Goal: Check status: Check status

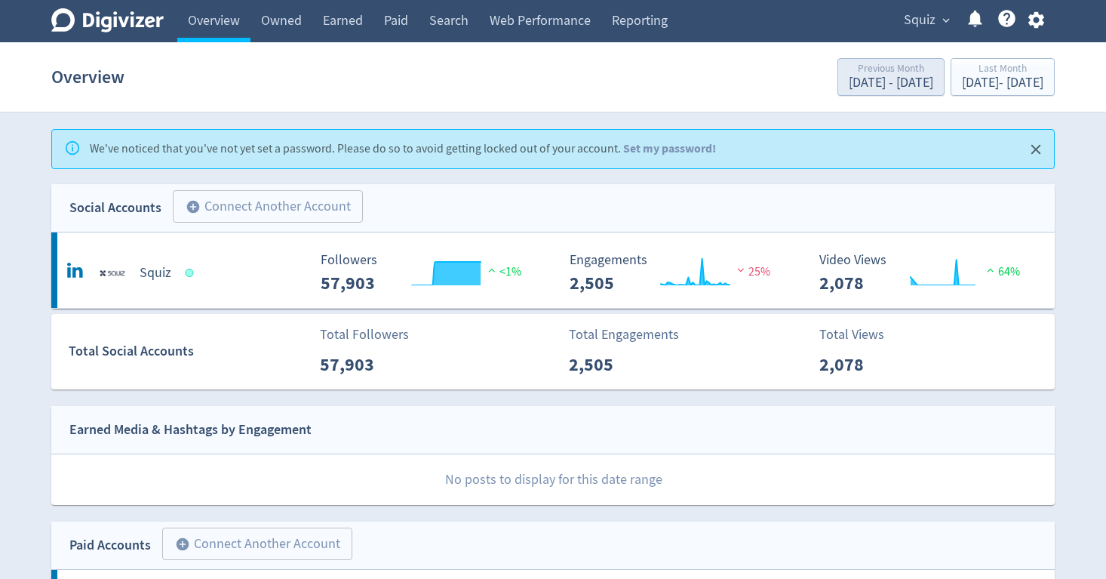
click at [849, 82] on div "[DATE] - [DATE]" at bounding box center [891, 83] width 85 height 14
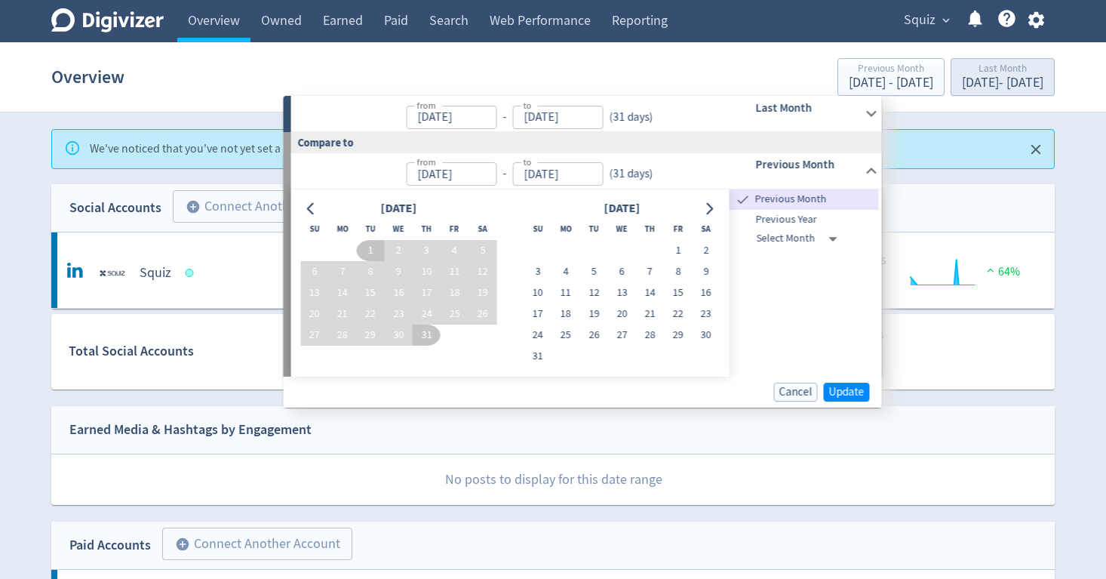
click at [951, 93] on button "Last Month [DATE] - [DATE]" at bounding box center [1003, 77] width 104 height 38
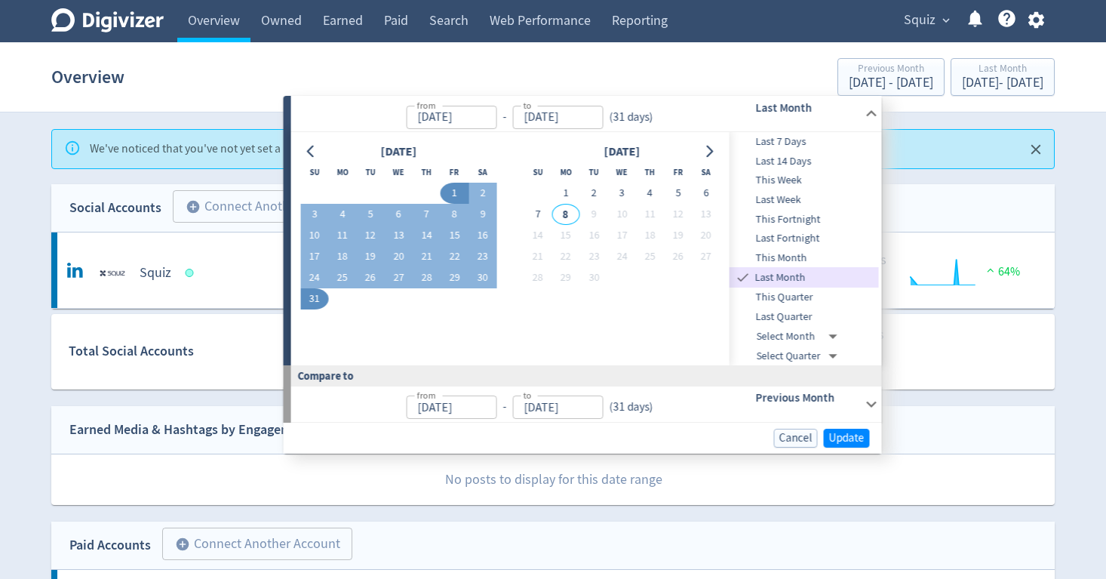
scroll to position [11, 0]
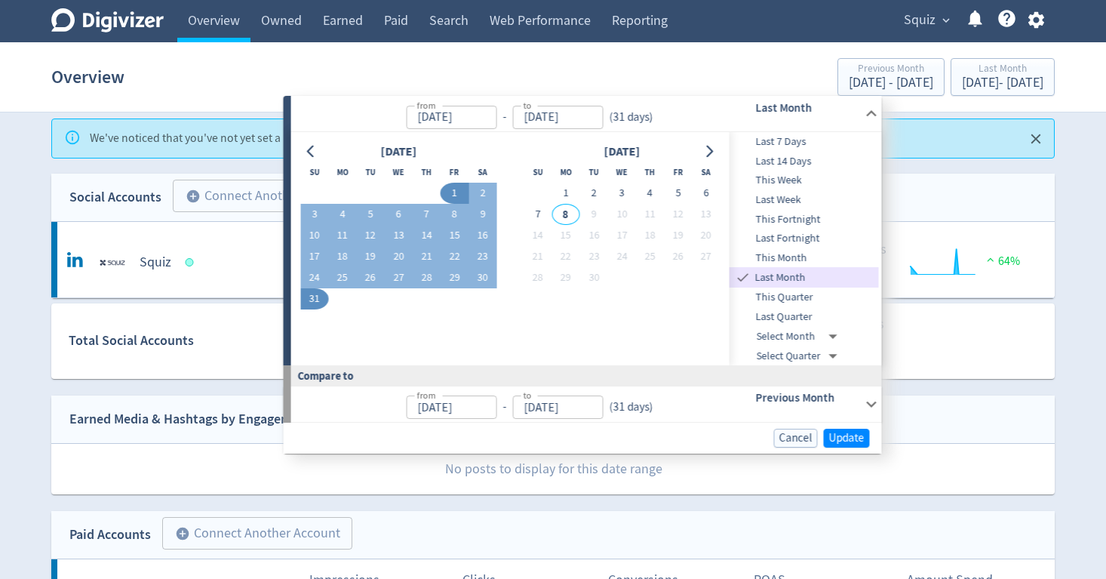
click at [808, 292] on span "This Quarter" at bounding box center [804, 297] width 149 height 17
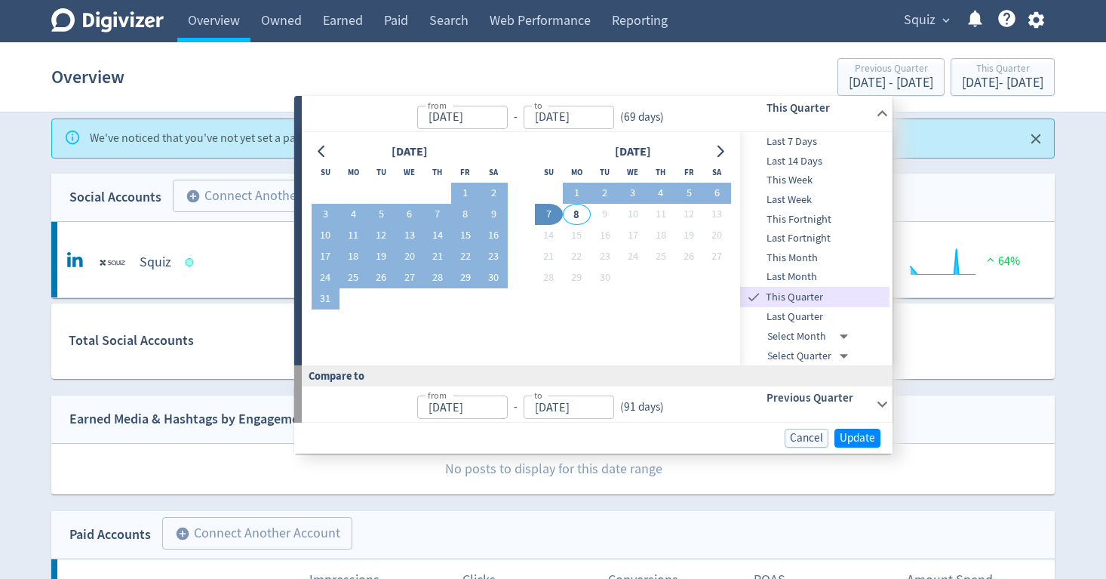
type input "[DATE]"
click at [318, 147] on icon "Go to previous month" at bounding box center [322, 152] width 12 height 12
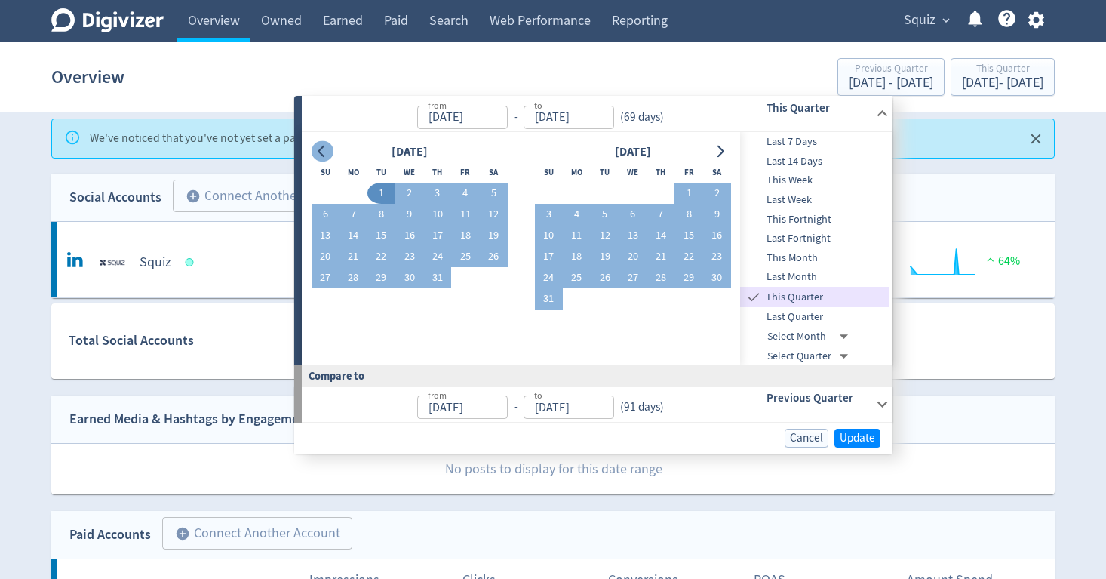
click at [318, 147] on icon "Go to previous month" at bounding box center [322, 152] width 12 height 12
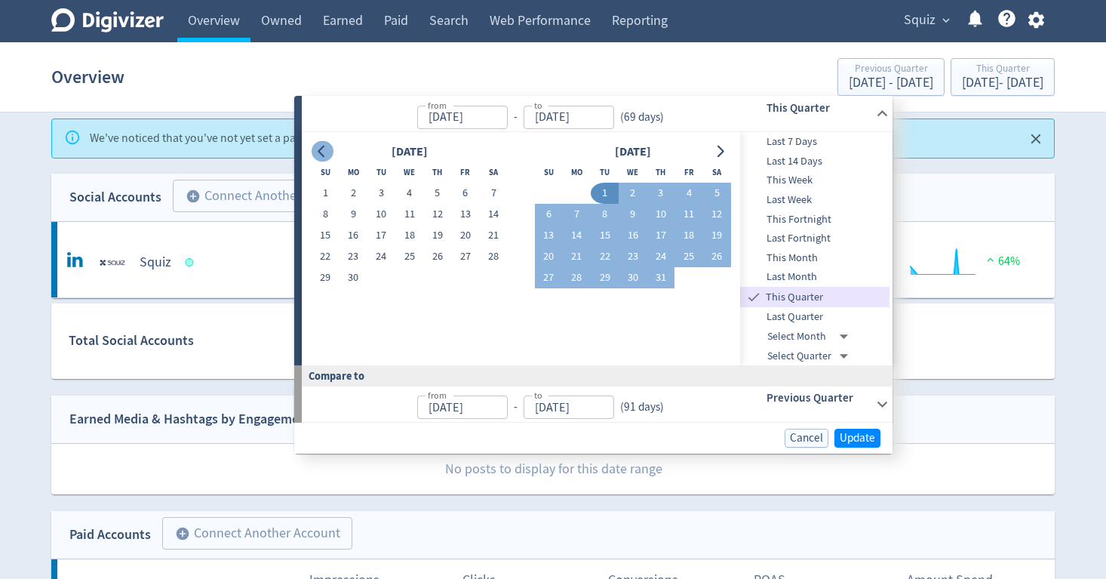
click at [315, 146] on button "Go to previous month" at bounding box center [323, 151] width 22 height 21
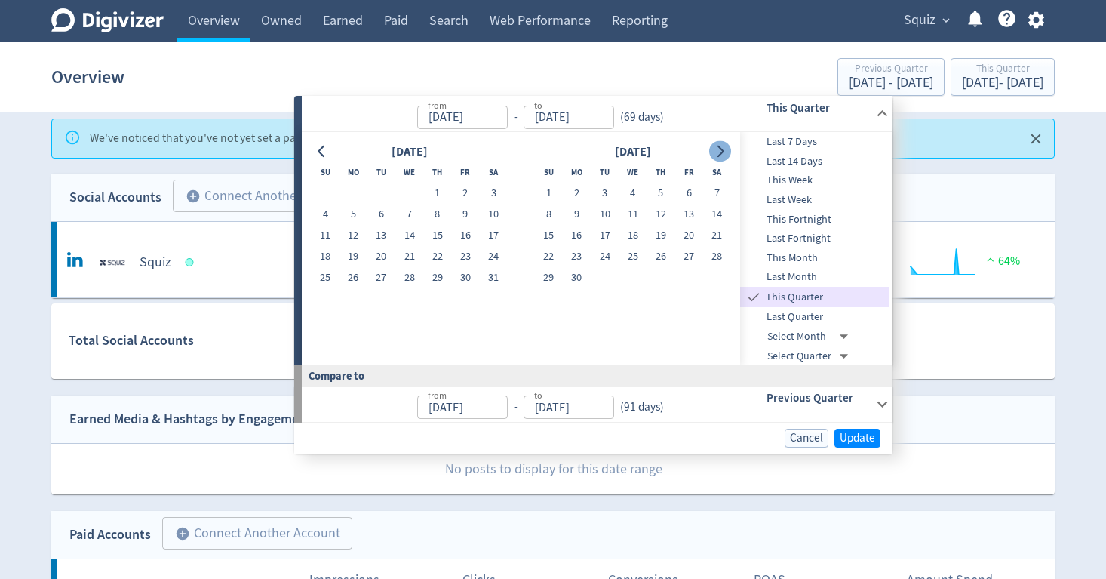
click at [719, 146] on icon "Go to next month" at bounding box center [721, 152] width 7 height 12
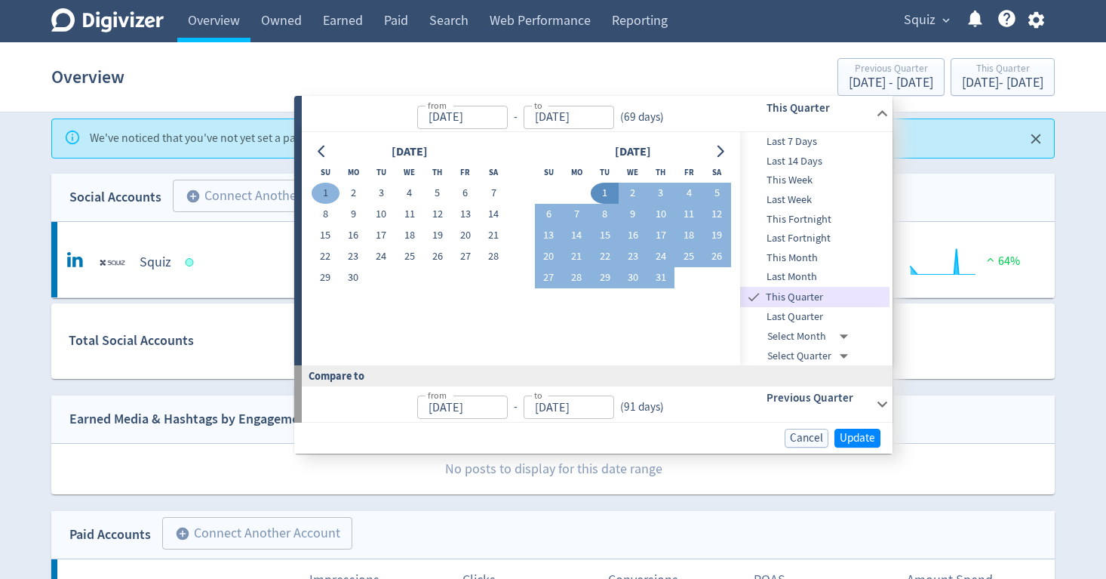
click at [326, 183] on button "1" at bounding box center [326, 193] width 28 height 21
type input "[DATE]"
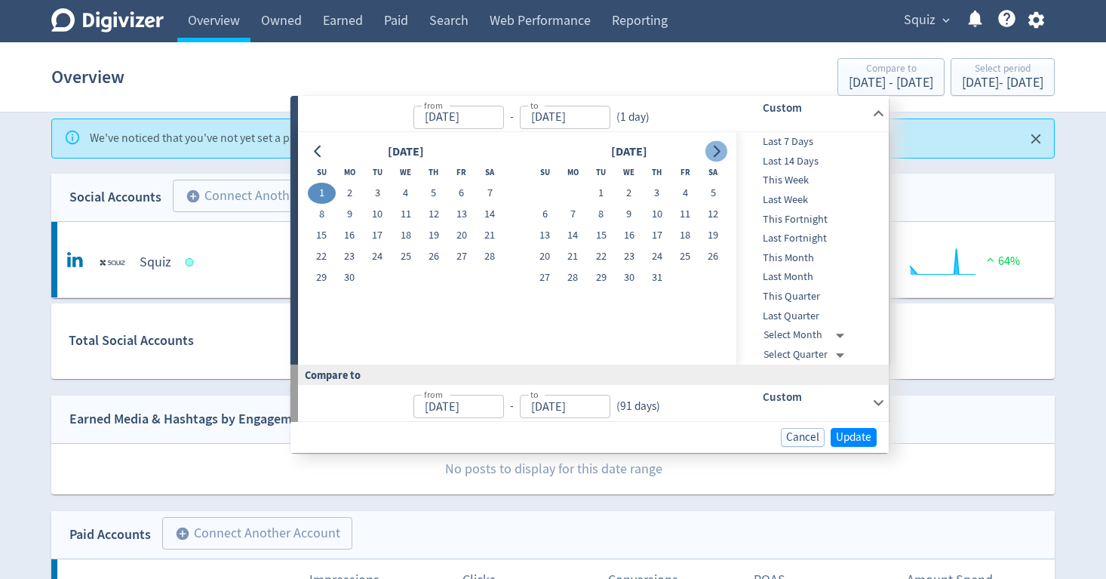
click at [716, 149] on icon "Go to next month" at bounding box center [716, 152] width 12 height 12
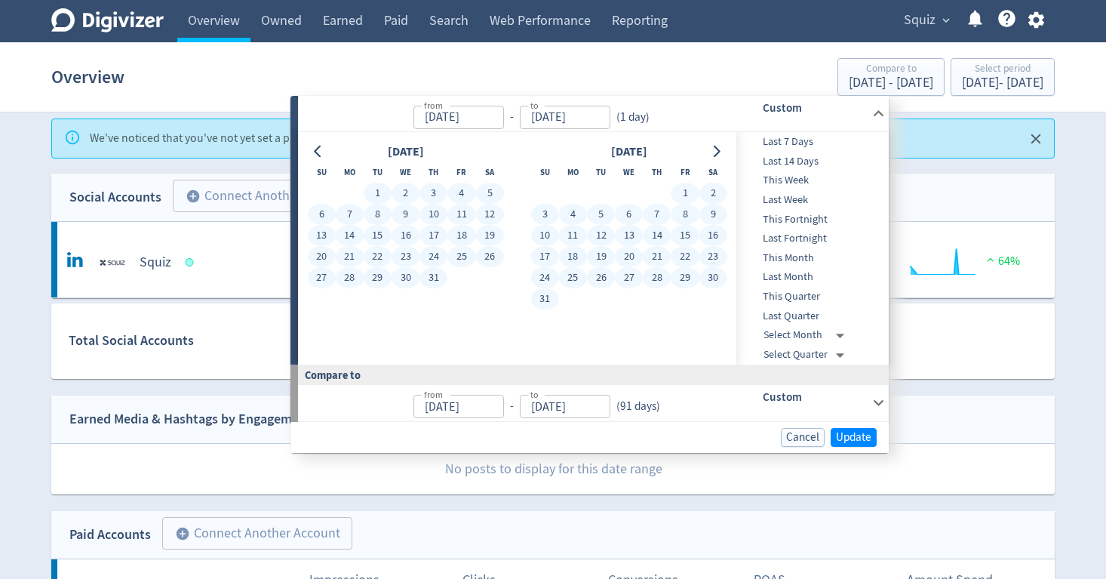
click at [542, 301] on button "31" at bounding box center [545, 298] width 28 height 21
type input "[DATE]"
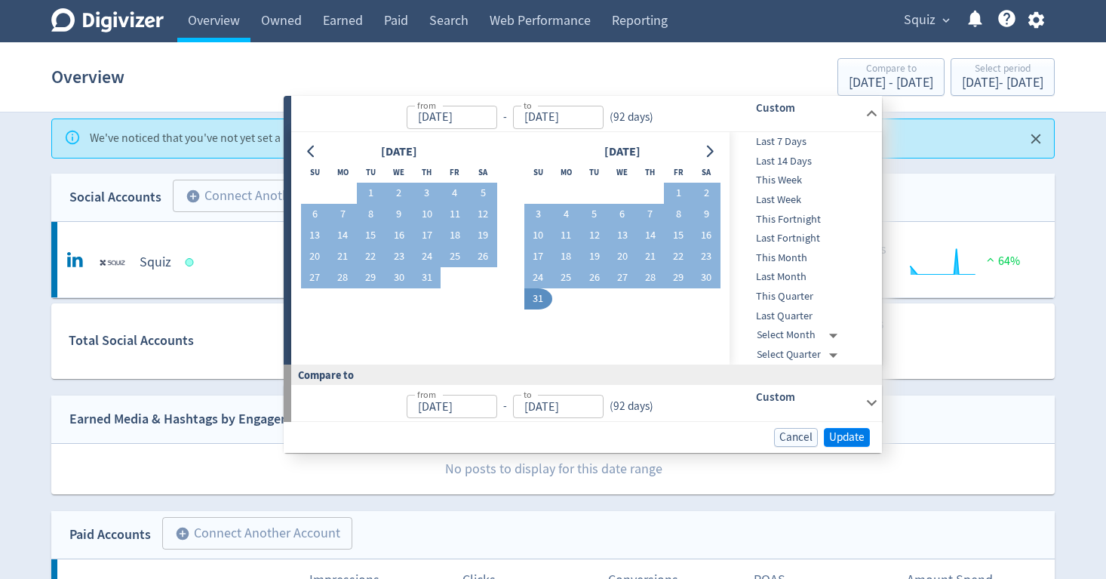
click at [846, 432] on span "Update" at bounding box center [846, 437] width 35 height 11
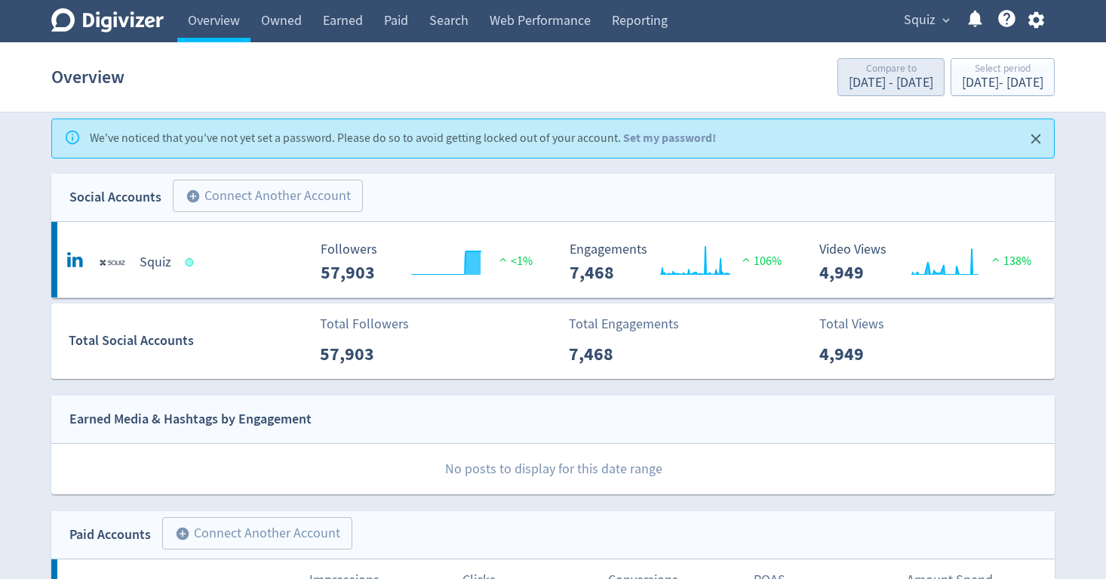
click at [849, 78] on div "[DATE] - [DATE]" at bounding box center [891, 83] width 85 height 14
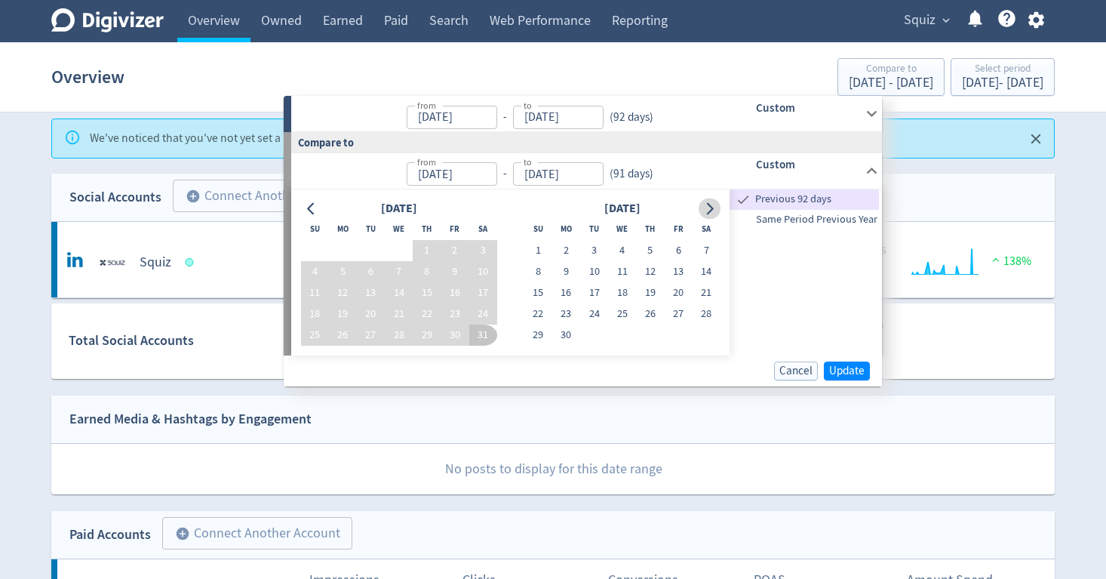
click at [706, 212] on icon "Go to next month" at bounding box center [709, 208] width 12 height 12
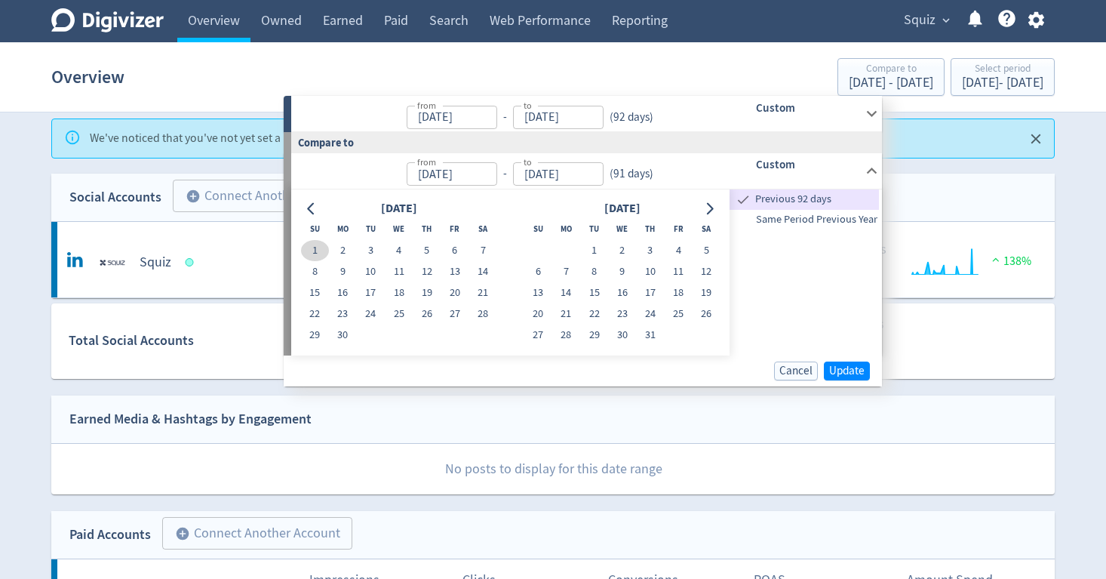
click at [314, 244] on button "1" at bounding box center [315, 250] width 28 height 21
type input "[DATE]"
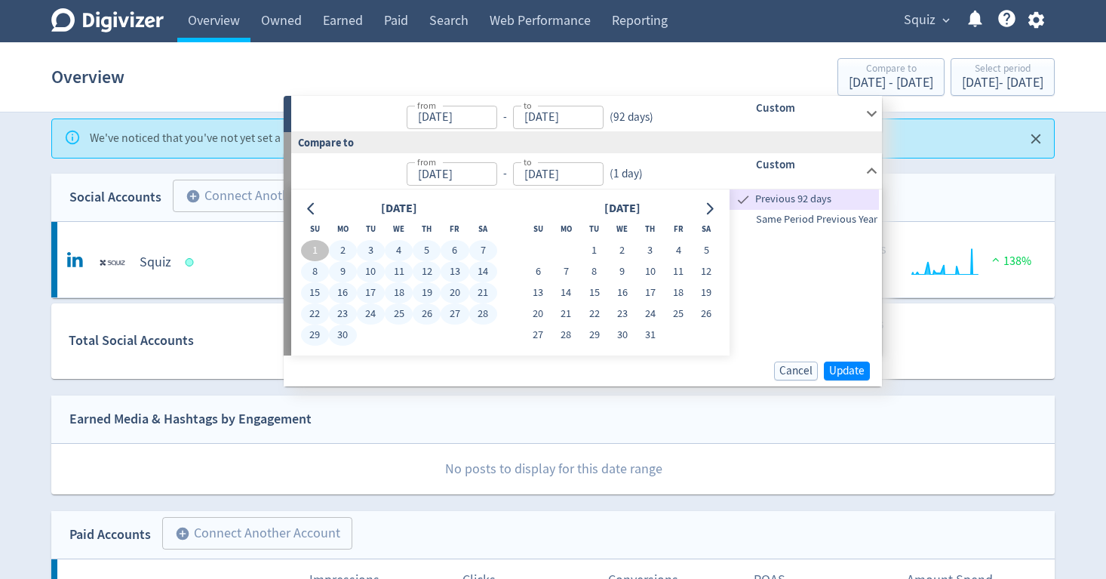
click at [343, 333] on button "30" at bounding box center [343, 334] width 28 height 21
type input "[DATE]"
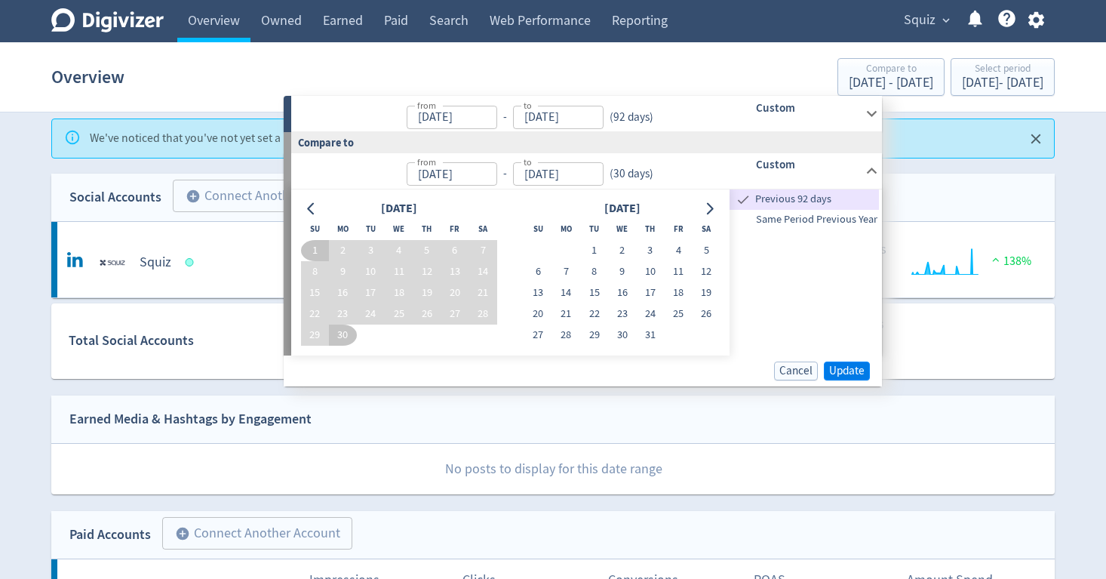
click at [837, 369] on span "Update" at bounding box center [846, 370] width 35 height 11
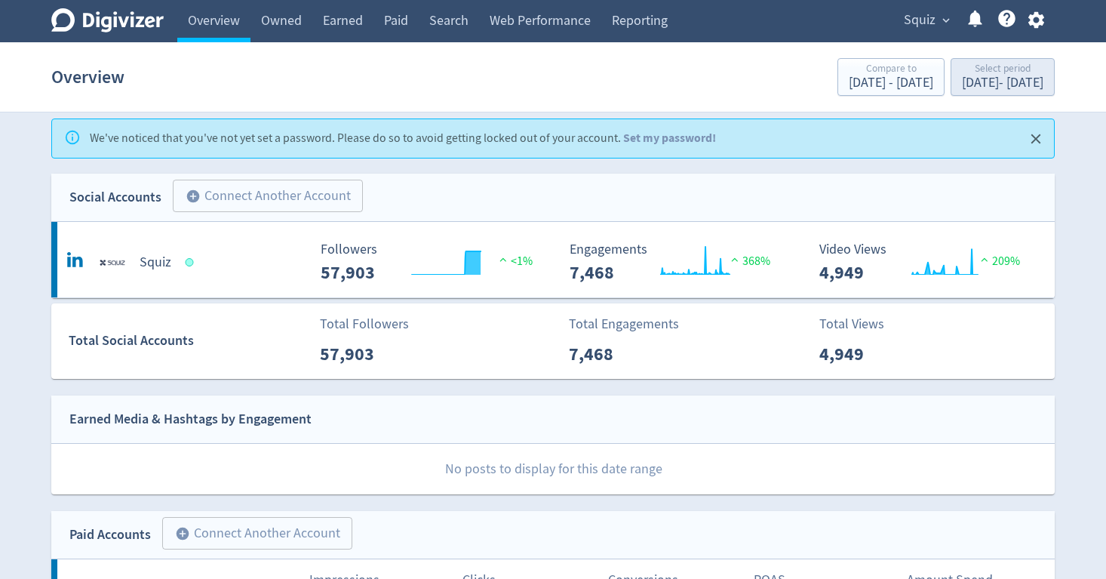
click at [962, 74] on div "Select period" at bounding box center [1002, 69] width 81 height 13
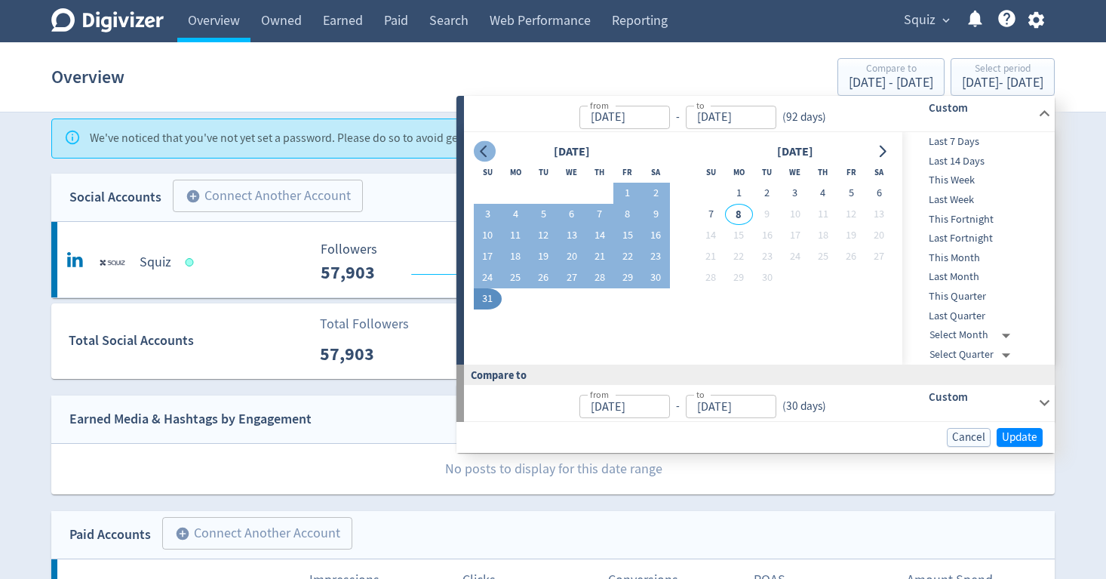
click at [481, 146] on icon "Go to previous month" at bounding box center [484, 152] width 12 height 12
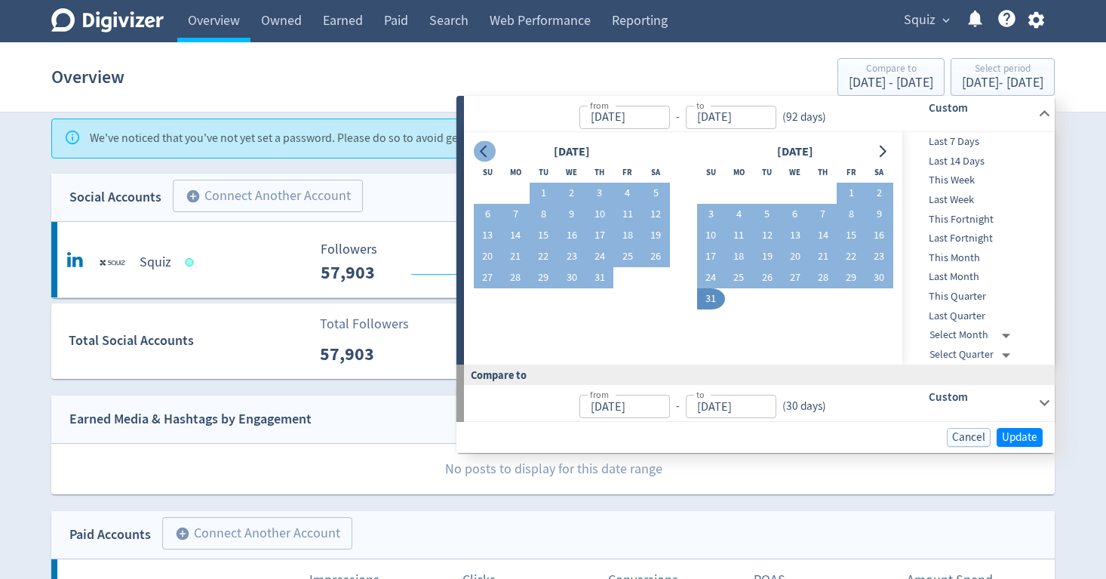
click at [485, 151] on icon "Go to previous month" at bounding box center [484, 152] width 12 height 12
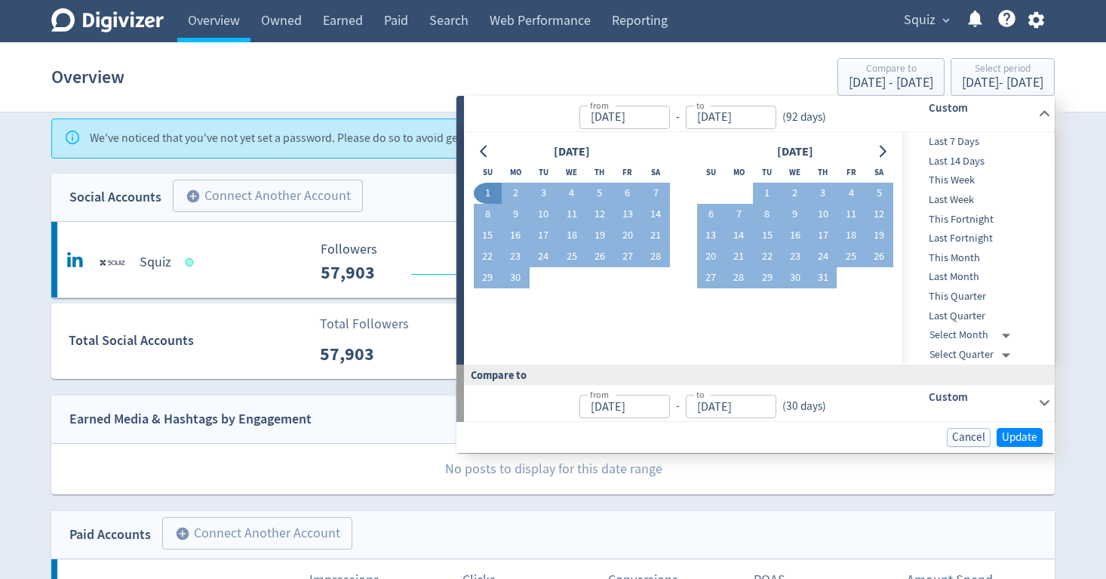
click at [490, 191] on button "1" at bounding box center [488, 193] width 28 height 21
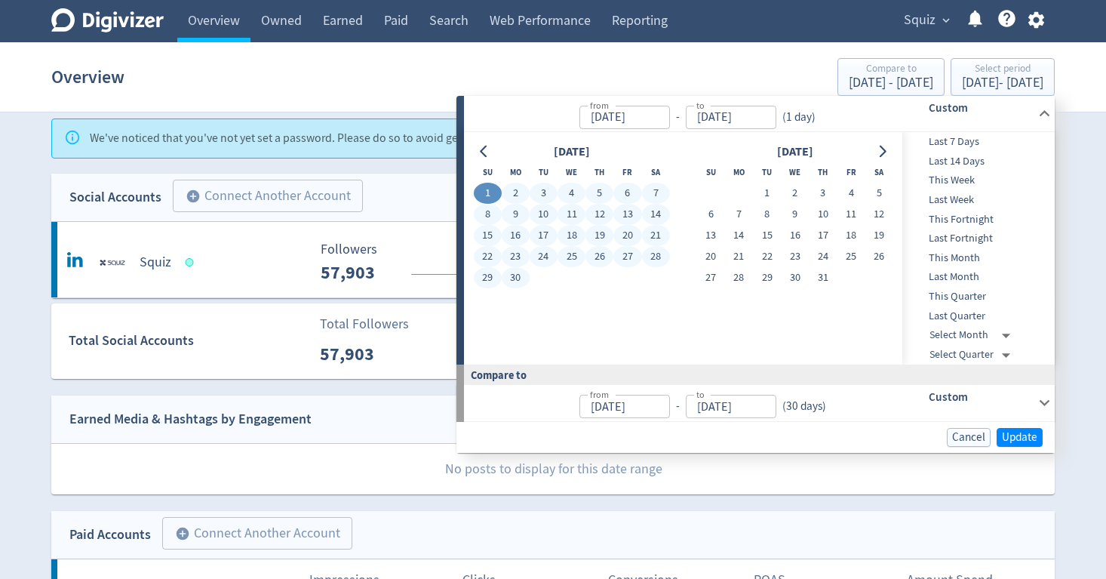
click at [515, 276] on button "30" at bounding box center [516, 277] width 28 height 21
type input "[DATE]"
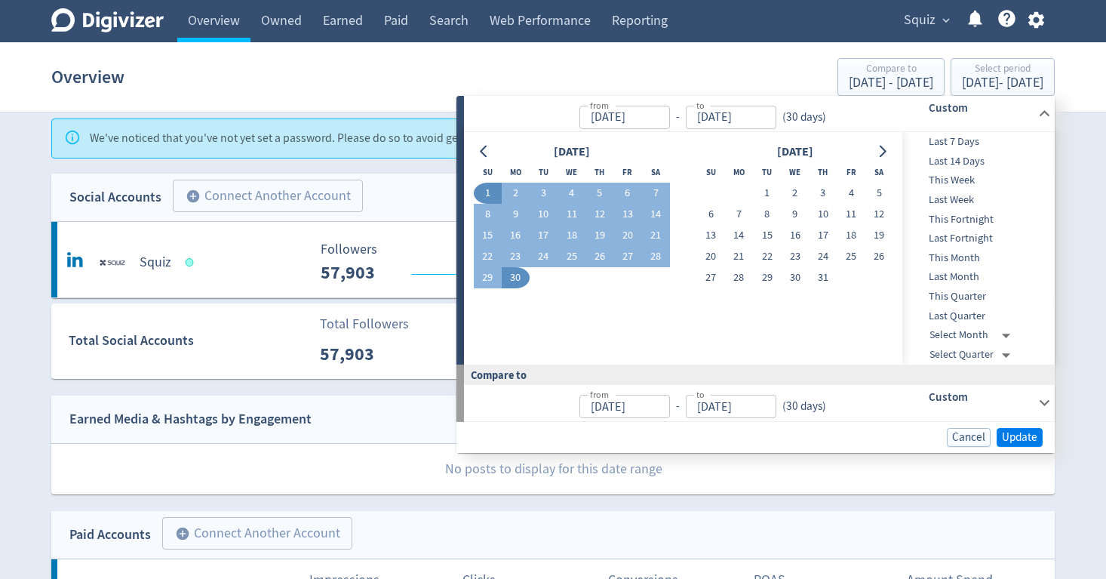
click at [1033, 432] on span "Update" at bounding box center [1019, 437] width 35 height 11
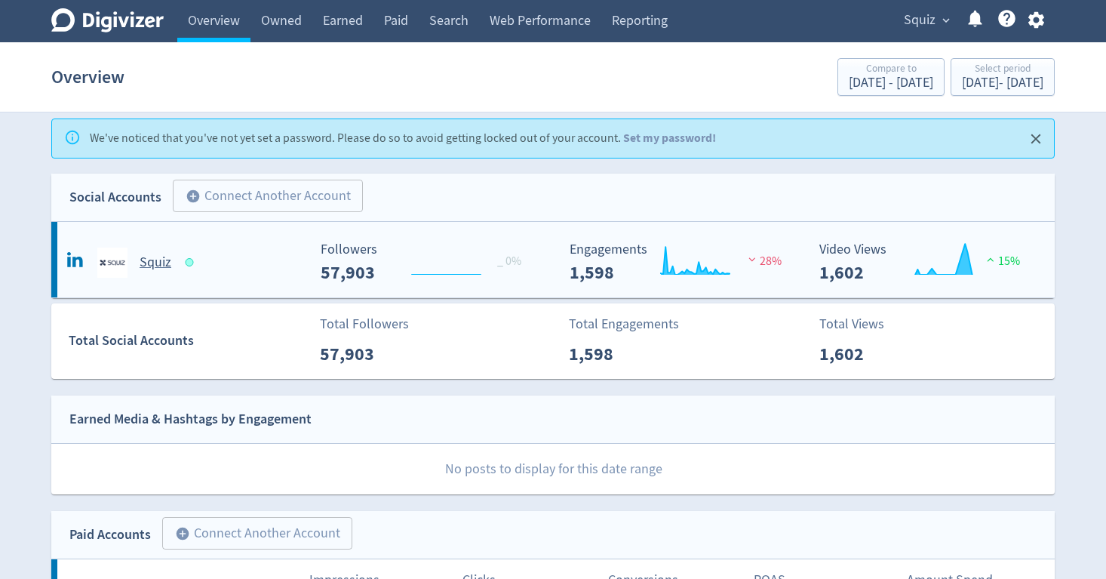
click at [347, 278] on rect "\a Followers\a ---\a" at bounding box center [426, 262] width 226 height 40
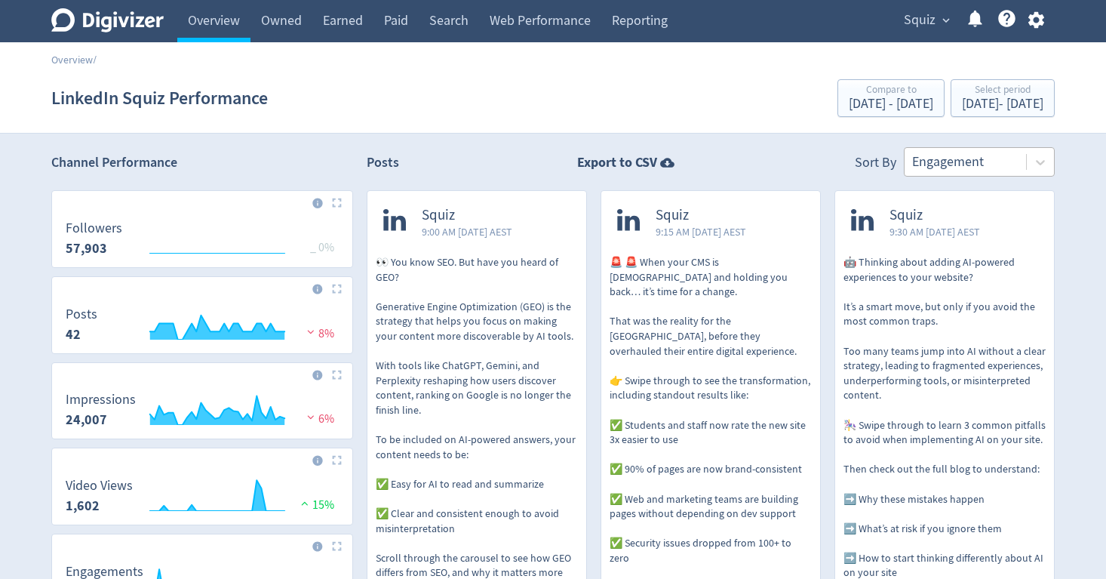
click at [968, 165] on div "Engagement" at bounding box center [965, 161] width 106 height 19
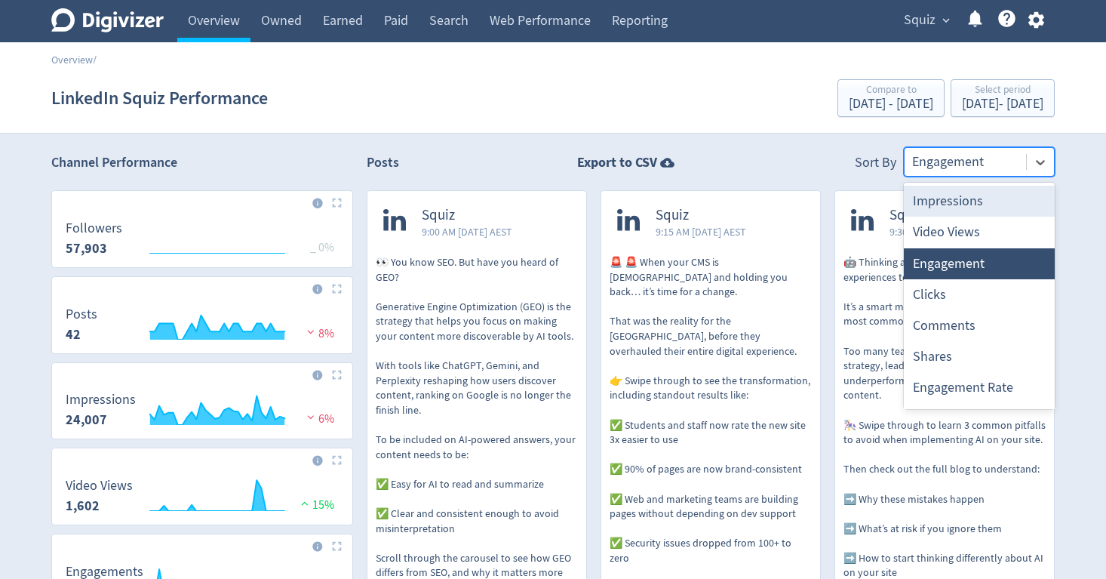
click at [968, 165] on div "Engagement" at bounding box center [965, 161] width 106 height 19
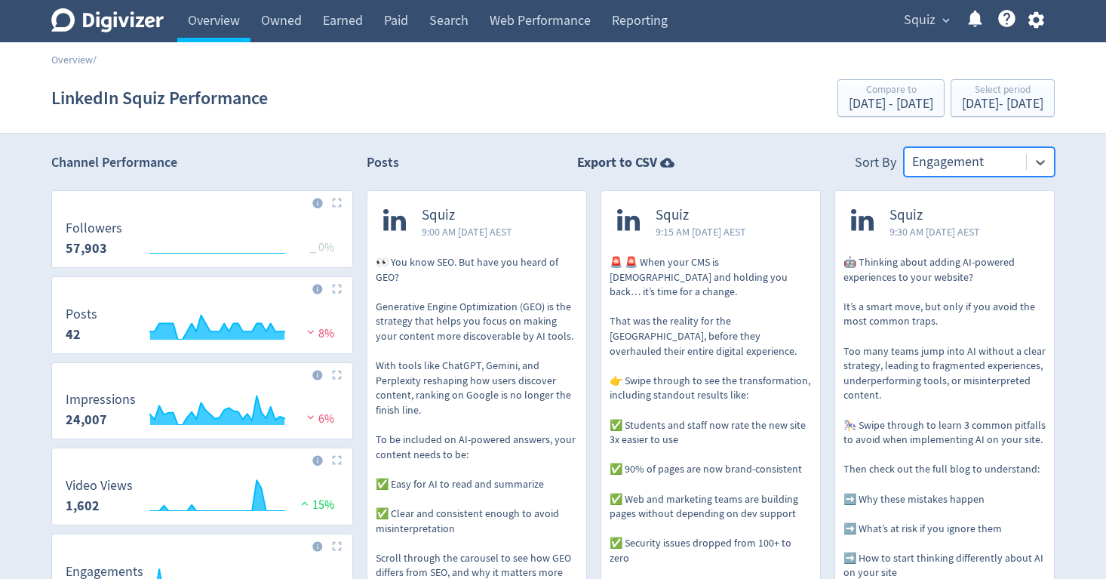
scroll to position [11, 0]
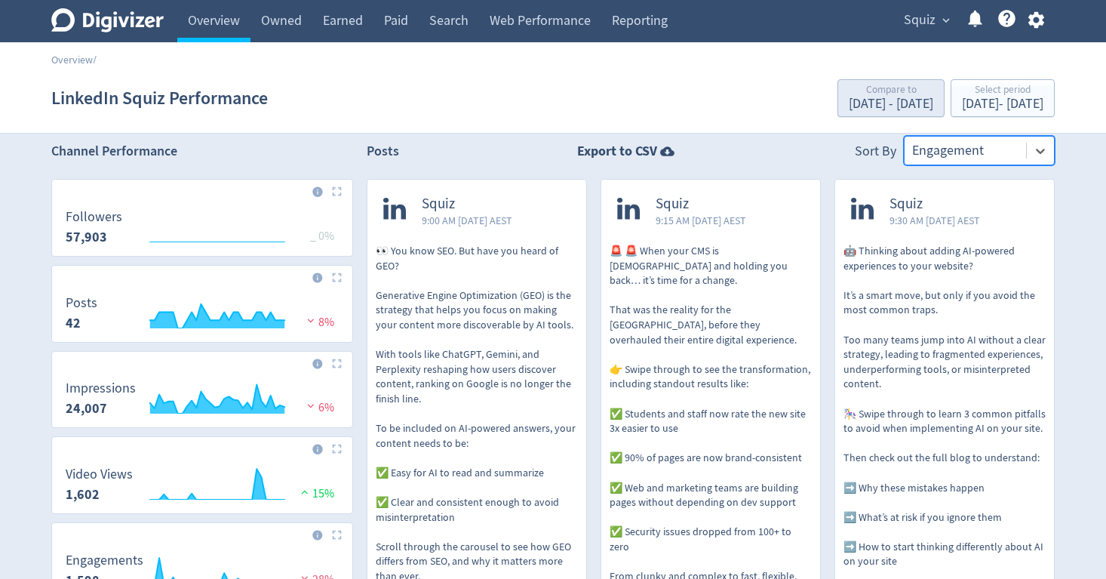
click at [849, 99] on div "[DATE] - [DATE]" at bounding box center [891, 104] width 85 height 14
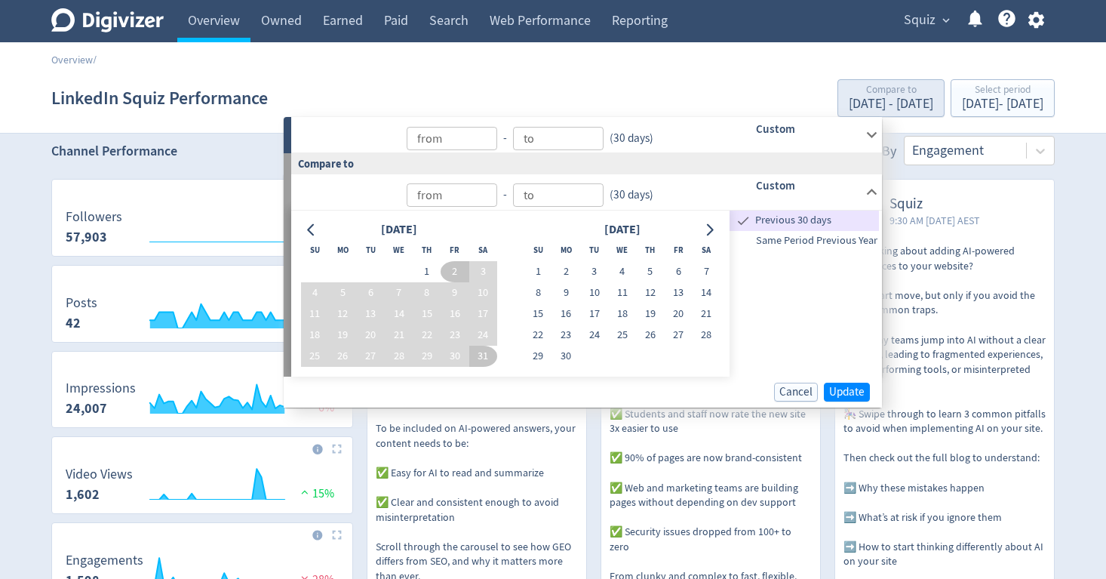
type input "[DATE]"
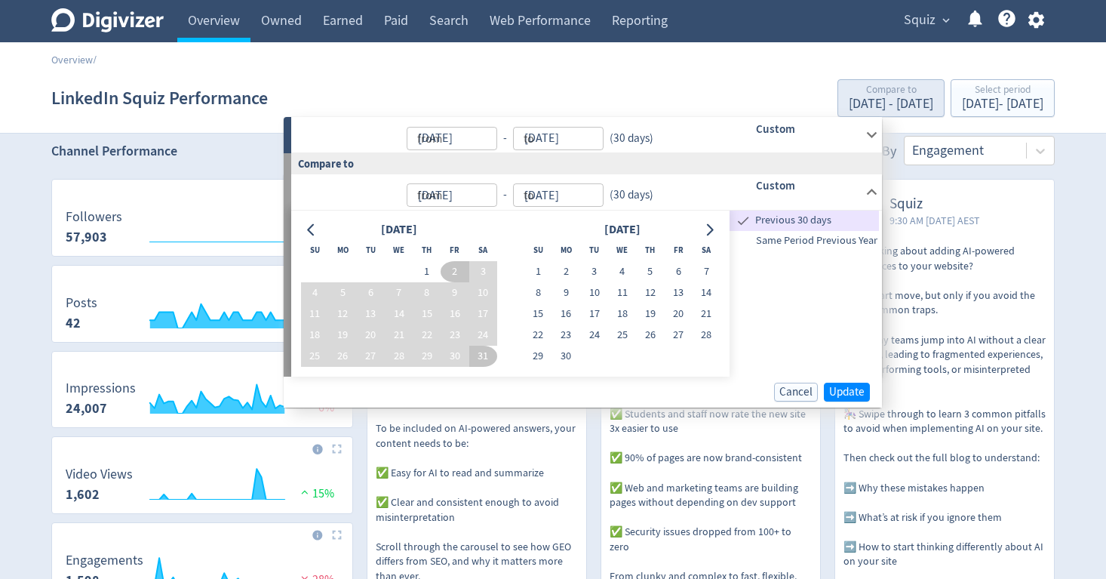
type input "[DATE]"
click at [756, 240] on span "Same Period Previous Year" at bounding box center [804, 240] width 149 height 17
type input "[DATE]"
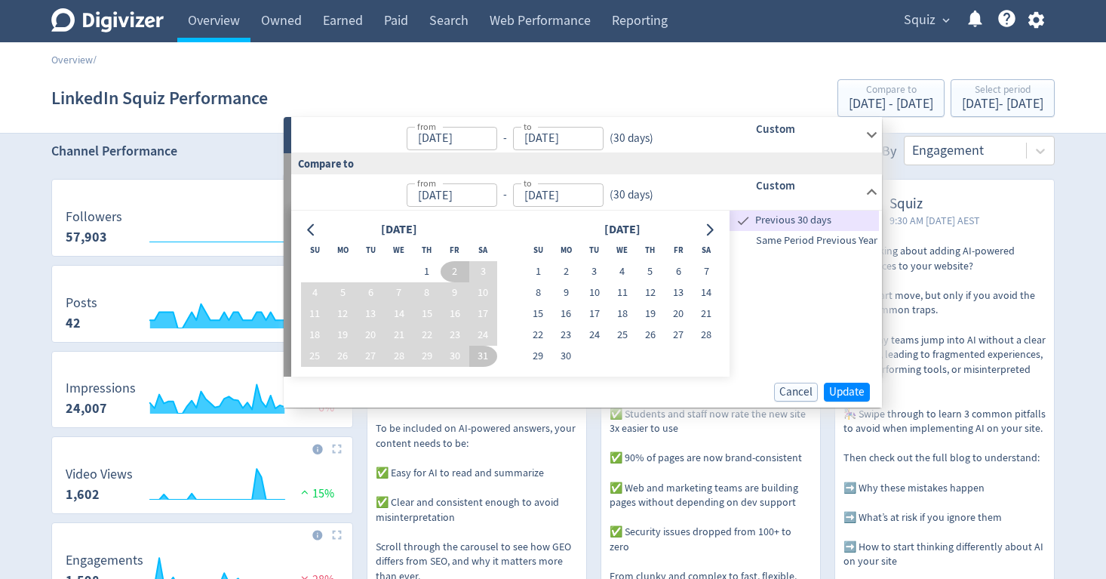
type input "[DATE]"
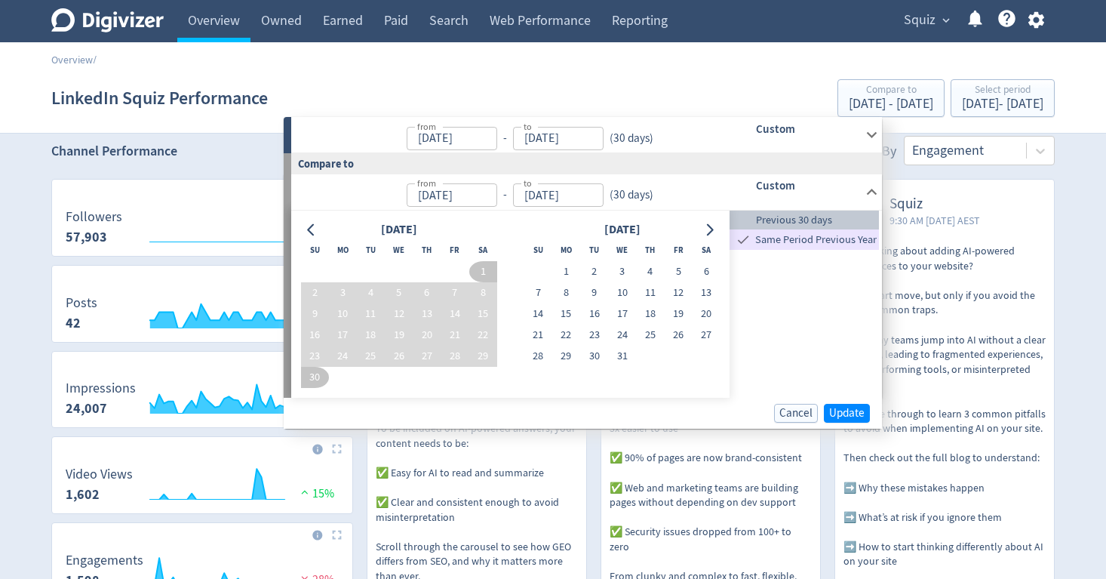
click at [764, 218] on span "Previous 30 days" at bounding box center [804, 220] width 149 height 17
type input "[DATE]"
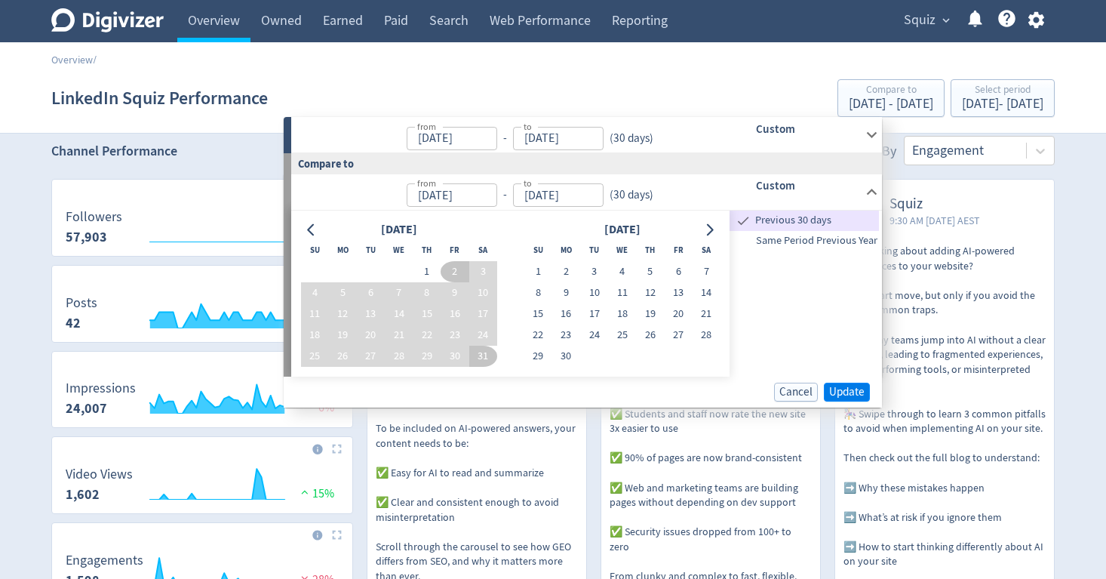
click at [850, 394] on span "Update" at bounding box center [846, 391] width 35 height 11
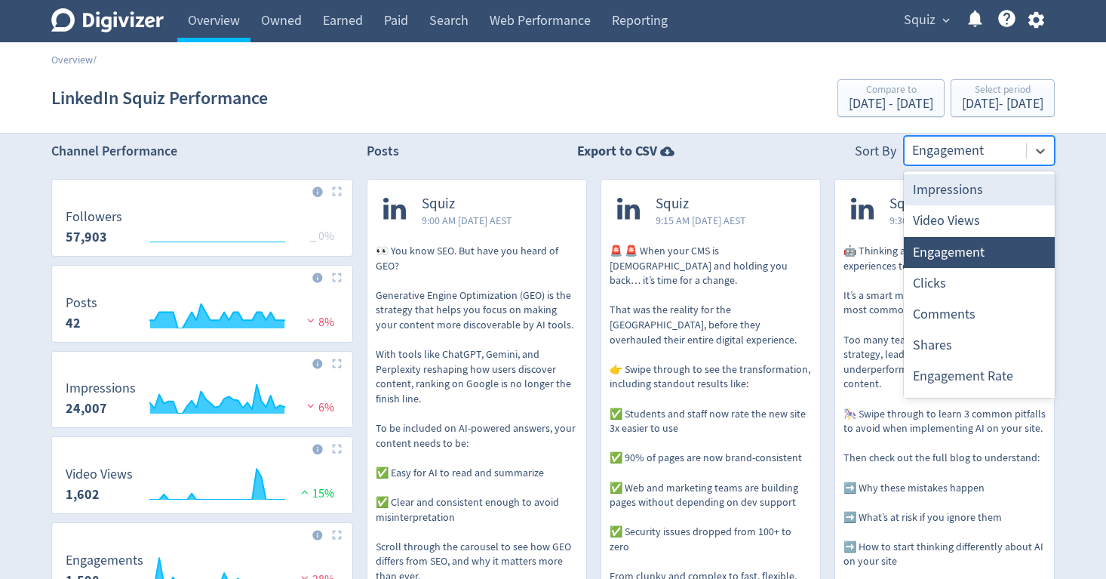
click at [915, 143] on div "Engagement" at bounding box center [965, 150] width 106 height 19
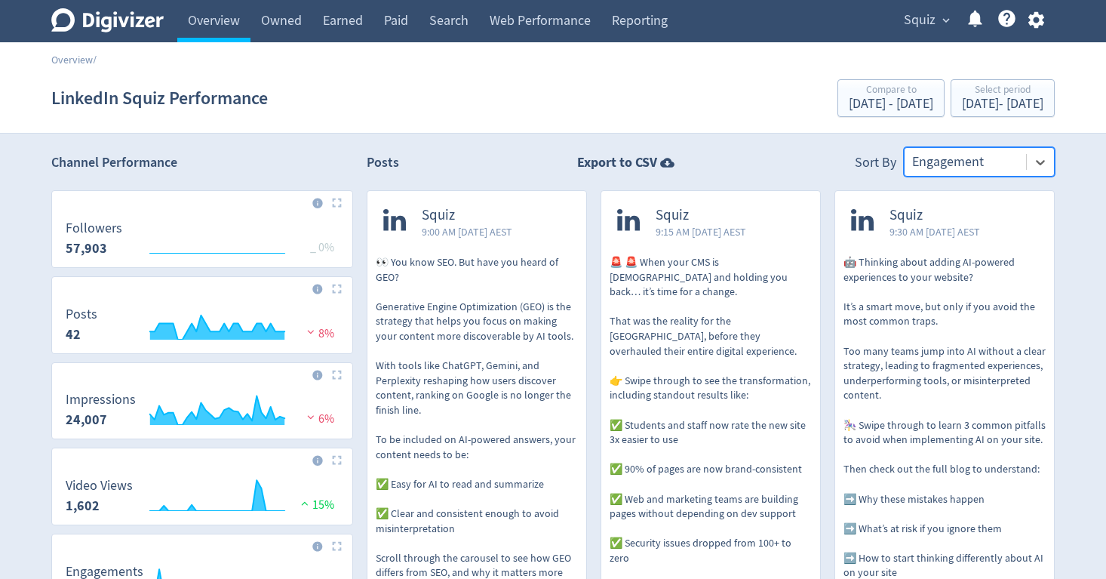
scroll to position [0, 0]
